Goal: Task Accomplishment & Management: Use online tool/utility

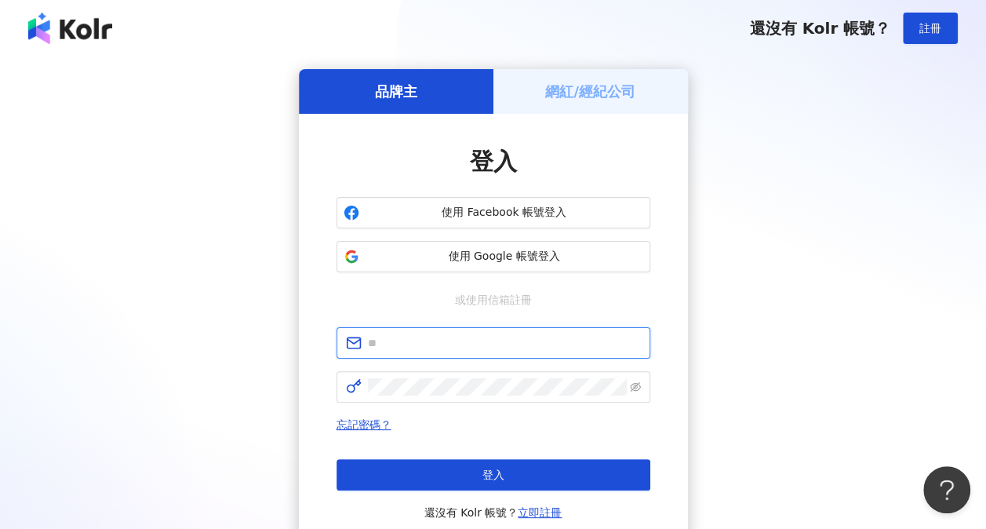
click at [518, 344] on input "text" at bounding box center [504, 342] width 273 height 17
type input "**********"
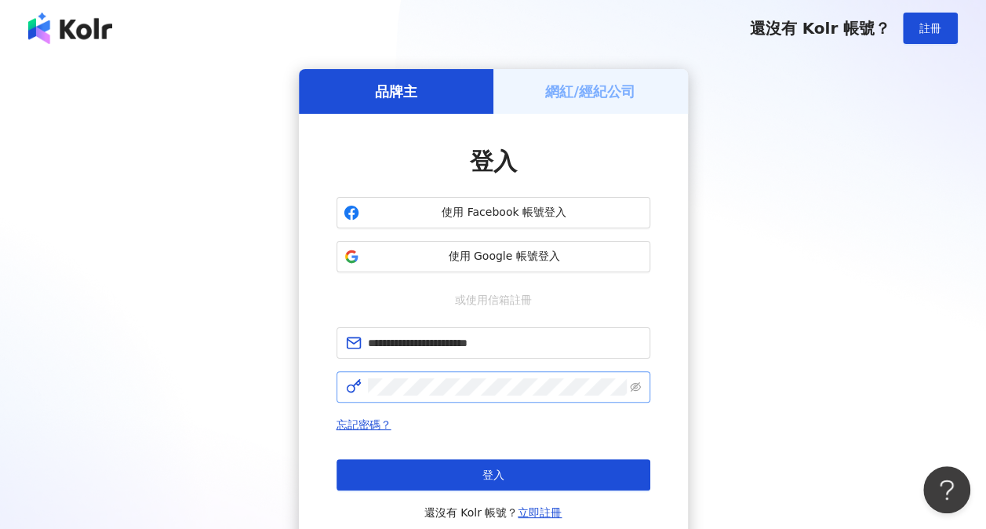
click at [518, 397] on span at bounding box center [494, 386] width 314 height 31
click button "登入" at bounding box center [494, 474] width 314 height 31
